Goal: Information Seeking & Learning: Learn about a topic

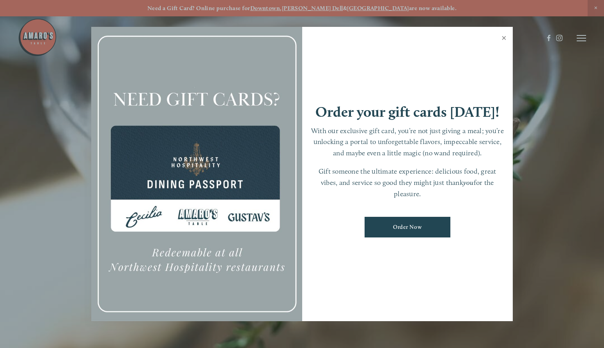
click at [503, 37] on link "Close" at bounding box center [503, 39] width 15 height 22
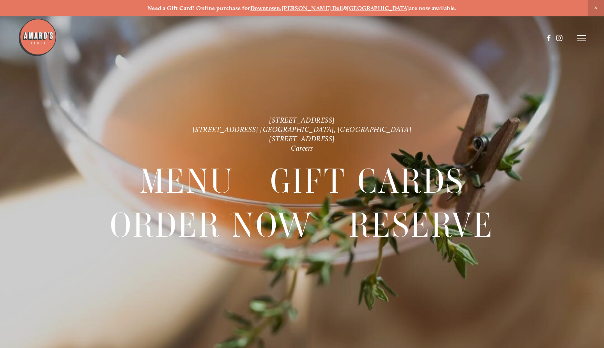
click at [598, 6] on span "Close Announcement" at bounding box center [595, 8] width 16 height 16
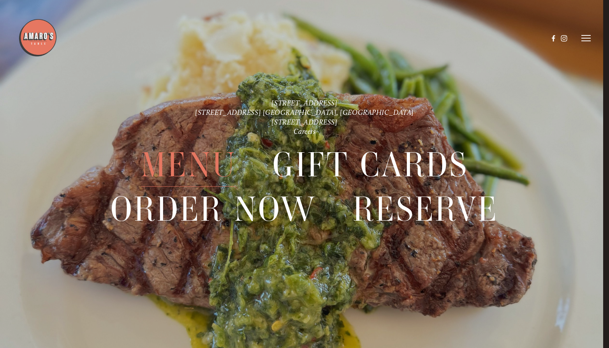
click at [196, 165] on span "Menu" at bounding box center [188, 165] width 95 height 44
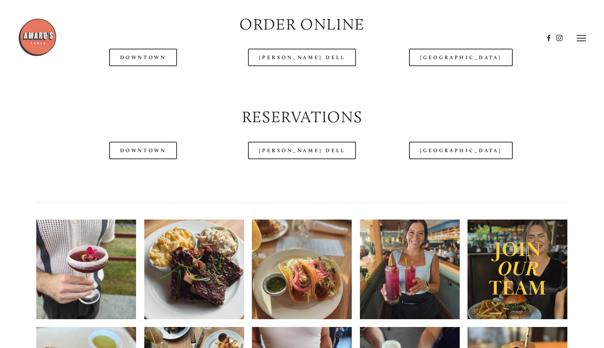
scroll to position [779, 0]
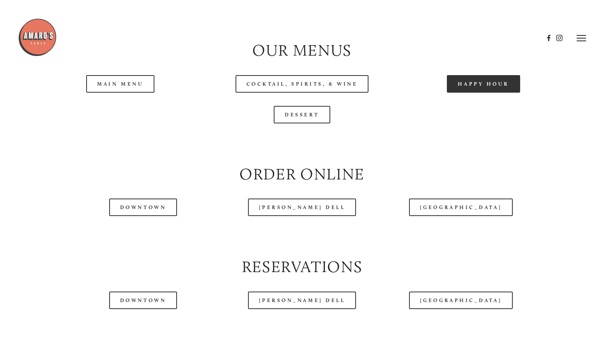
click at [478, 93] on link "Happy Hour" at bounding box center [482, 84] width 73 height 18
